Goal: Task Accomplishment & Management: Manage account settings

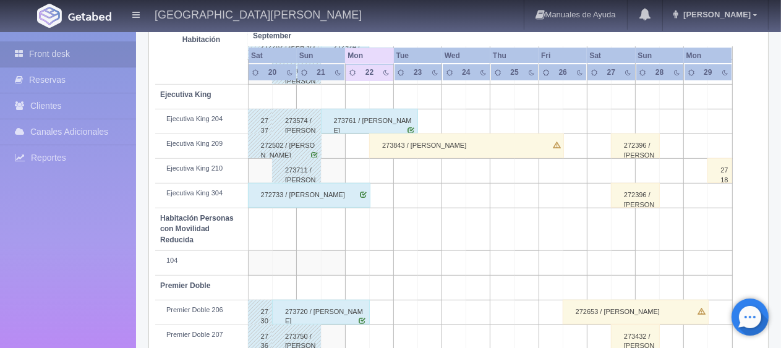
scroll to position [536, 0]
click at [351, 201] on div "272733 / [PERSON_NAME]" at bounding box center [309, 195] width 122 height 25
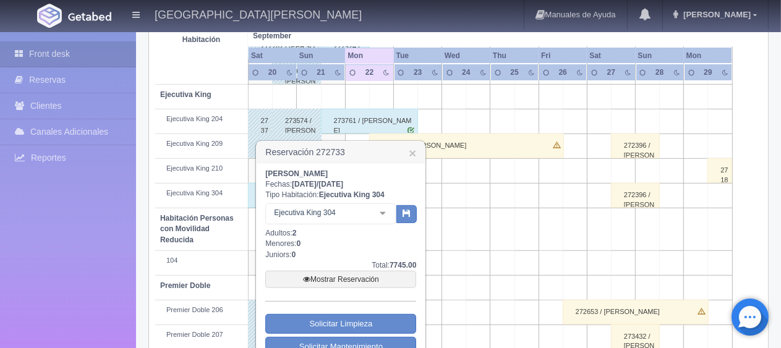
scroll to position [659, 0]
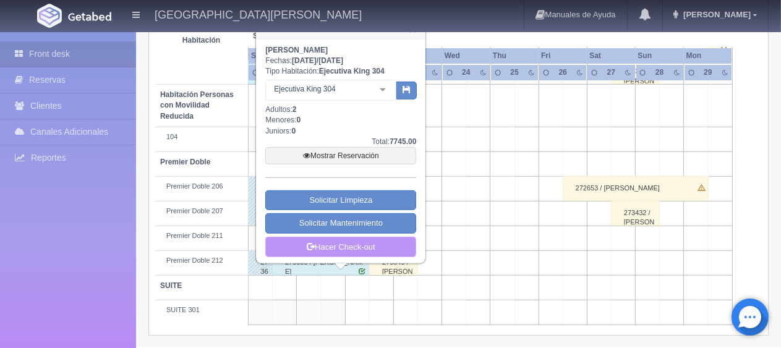
click at [351, 241] on link "Hacer Check-out" at bounding box center [340, 247] width 151 height 21
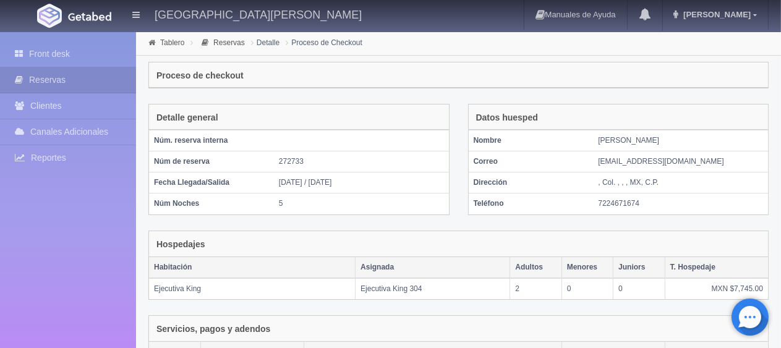
scroll to position [208, 0]
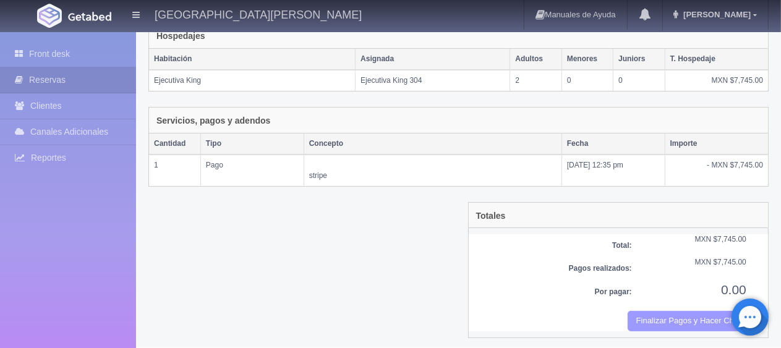
click at [700, 319] on button "Finalizar Pagos y Hacer Checkout" at bounding box center [687, 321] width 119 height 20
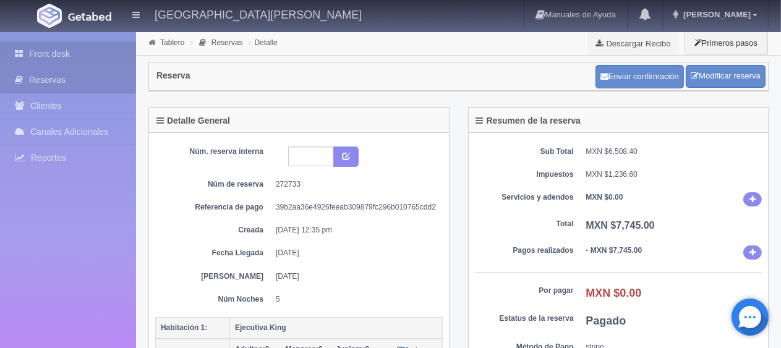
click at [79, 58] on link "Front desk" at bounding box center [68, 53] width 136 height 25
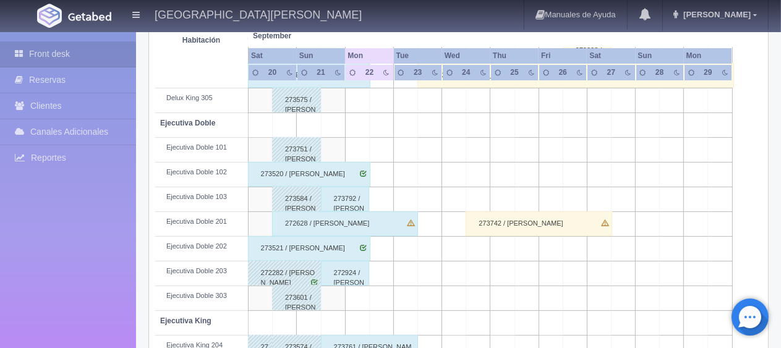
scroll to position [309, 0]
click at [351, 251] on div "273521 / [PERSON_NAME]" at bounding box center [309, 248] width 122 height 25
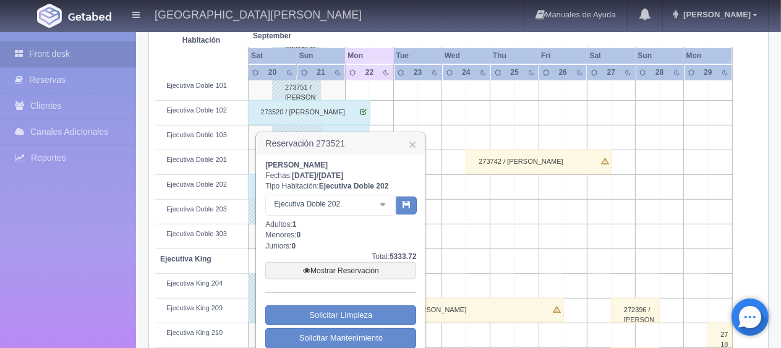
scroll to position [433, 0]
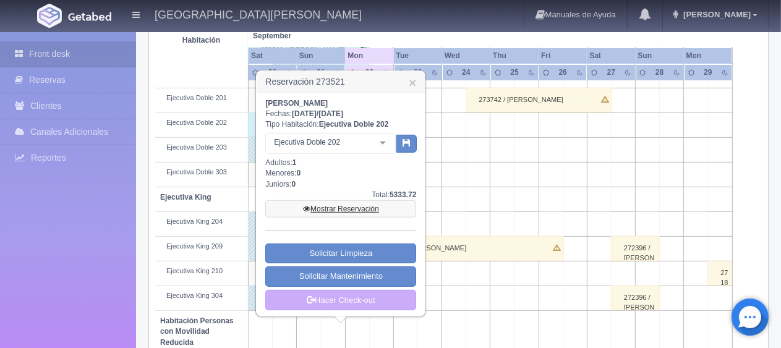
click at [334, 206] on link "Mostrar Reservación" at bounding box center [340, 208] width 151 height 17
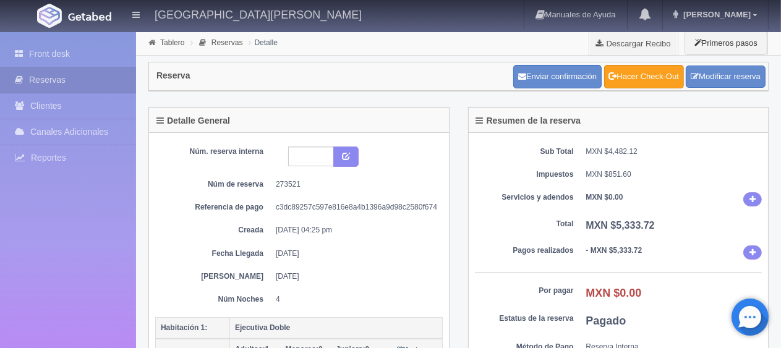
click at [621, 82] on link "Hacer Check-Out" at bounding box center [644, 77] width 80 height 24
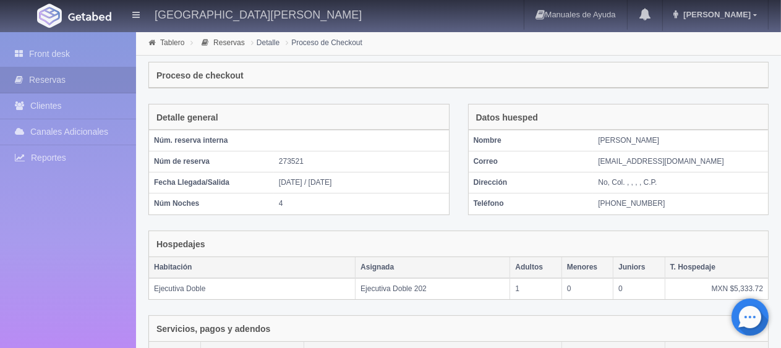
scroll to position [208, 0]
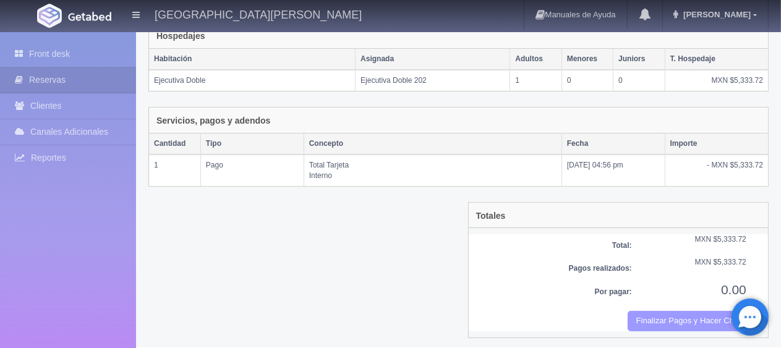
click at [653, 311] on button "Finalizar Pagos y Hacer Checkout" at bounding box center [687, 321] width 119 height 20
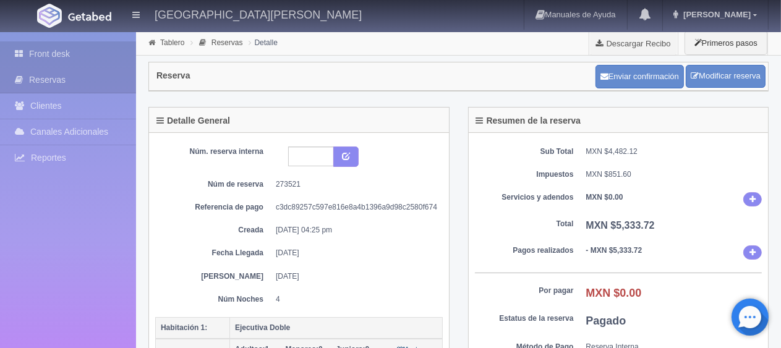
click at [45, 54] on link "Front desk" at bounding box center [68, 53] width 136 height 25
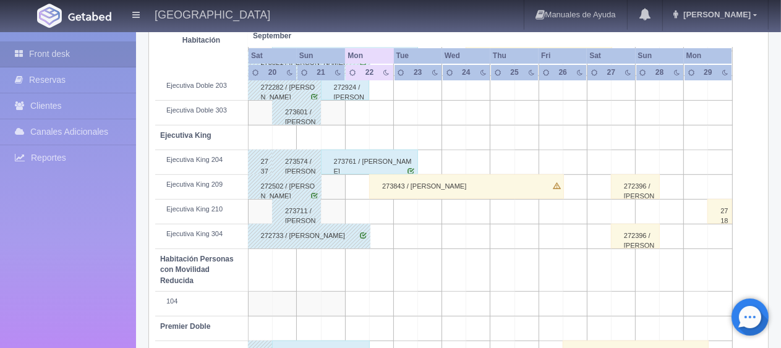
scroll to position [618, 0]
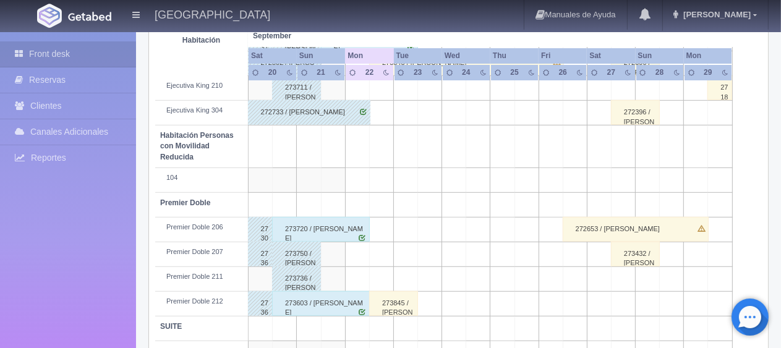
click at [339, 303] on div "273603 / Luis Estudillo Calzada" at bounding box center [321, 303] width 98 height 25
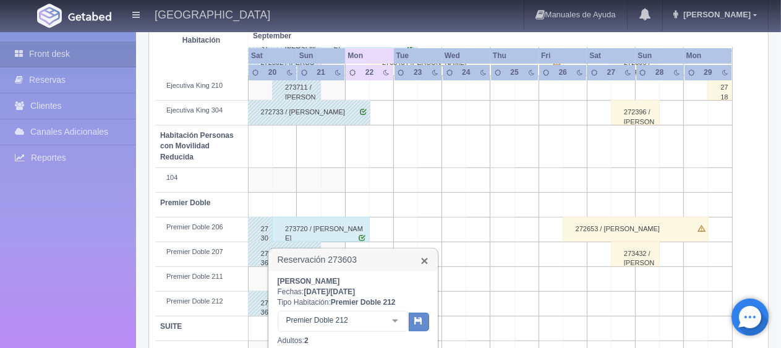
click at [424, 261] on link "×" at bounding box center [424, 260] width 7 height 13
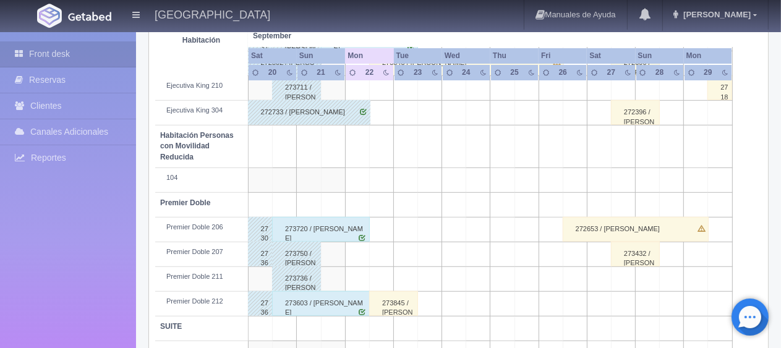
click at [327, 298] on div "273603 / [PERSON_NAME]" at bounding box center [321, 303] width 98 height 25
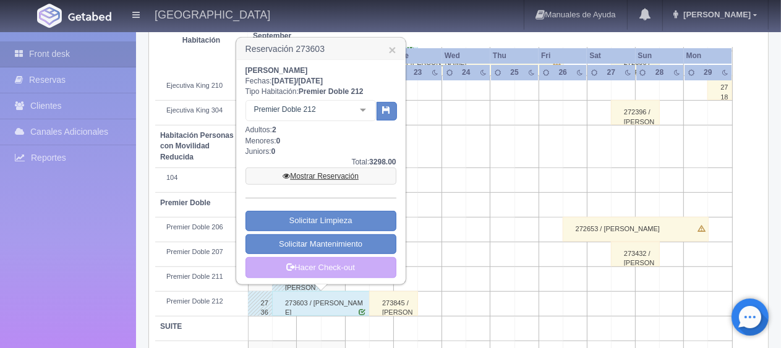
click at [336, 177] on link "Mostrar Reservación" at bounding box center [321, 176] width 151 height 17
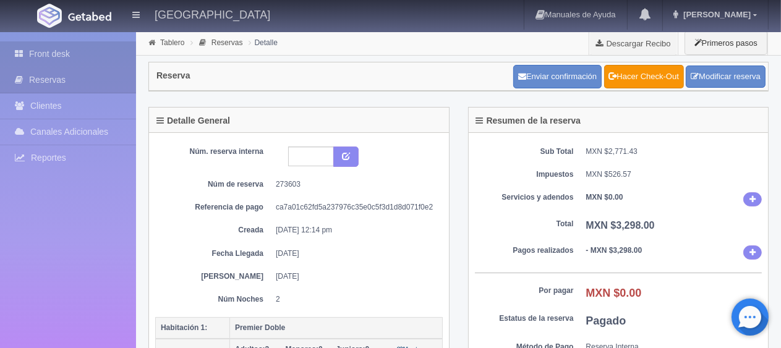
click at [109, 51] on link "Front desk" at bounding box center [68, 53] width 136 height 25
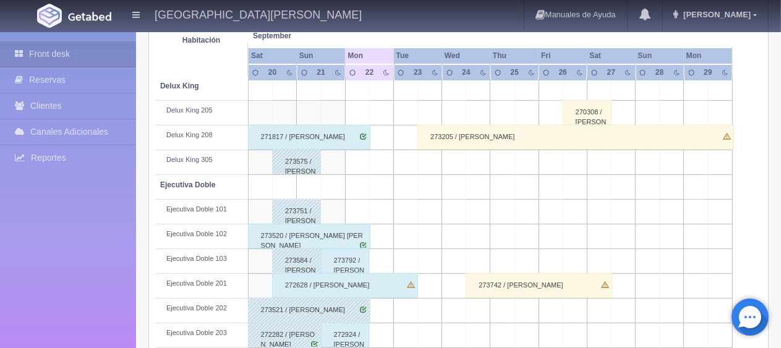
scroll to position [309, 0]
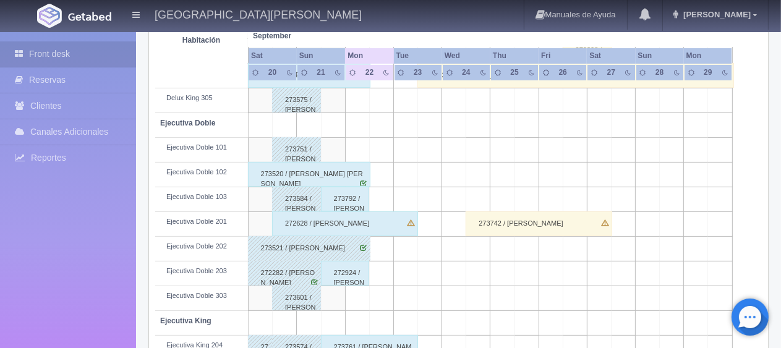
click at [331, 174] on div "273520 / [PERSON_NAME] [PERSON_NAME]" at bounding box center [309, 174] width 122 height 25
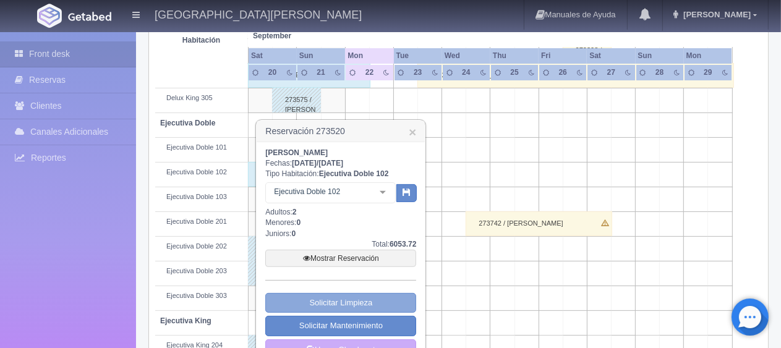
scroll to position [371, 0]
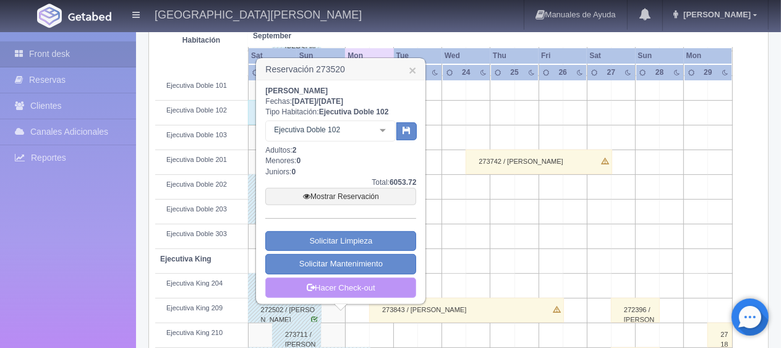
click at [365, 289] on link "Hacer Check-out" at bounding box center [340, 288] width 151 height 21
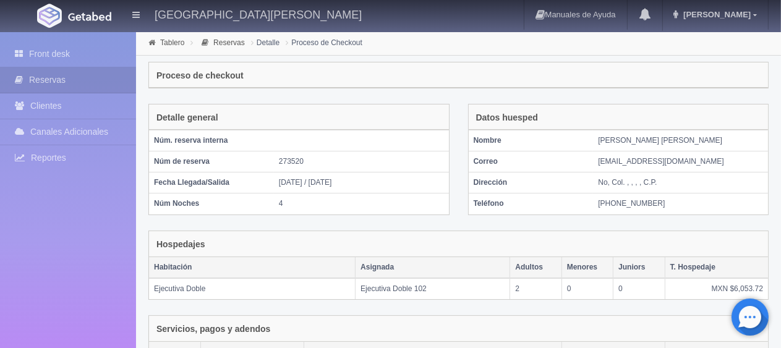
scroll to position [208, 0]
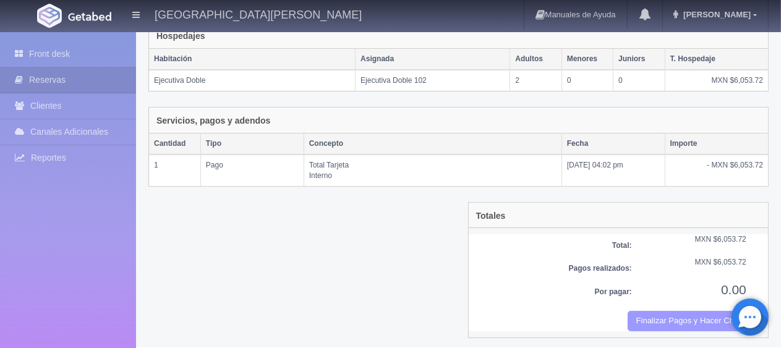
click at [644, 322] on button "Finalizar Pagos y Hacer Checkout" at bounding box center [687, 321] width 119 height 20
